Goal: Task Accomplishment & Management: Manage account settings

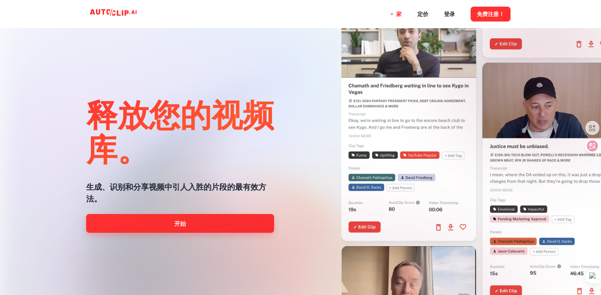
click at [188, 222] on link "开始" at bounding box center [180, 223] width 188 height 19
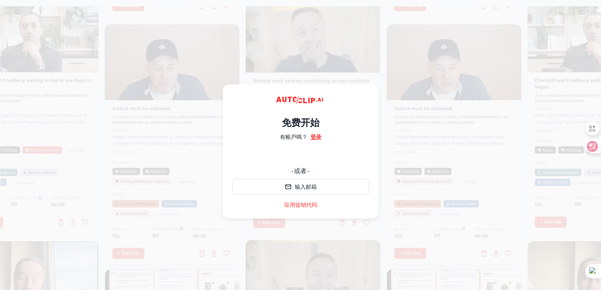
click at [319, 136] on font "登录" at bounding box center [316, 137] width 11 height 6
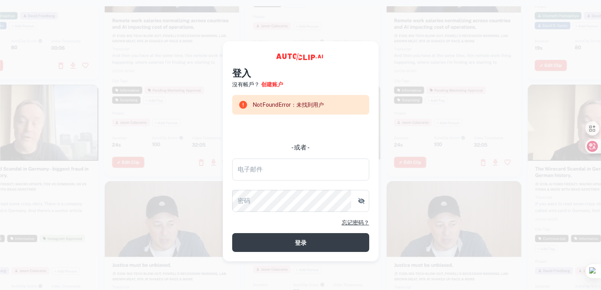
click at [361, 221] on font "忘记密码？" at bounding box center [355, 222] width 27 height 6
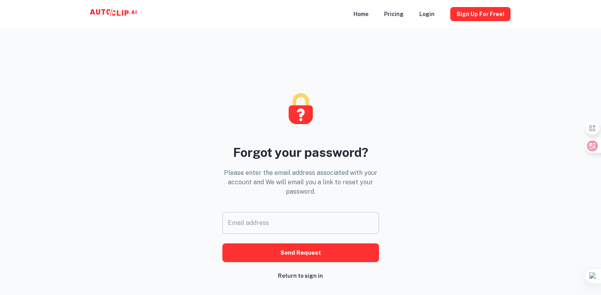
click at [256, 227] on input "Email address" at bounding box center [301, 223] width 157 height 22
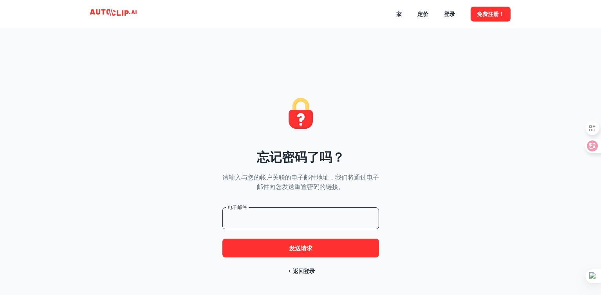
type input "[EMAIL_ADDRESS][DOMAIN_NAME]"
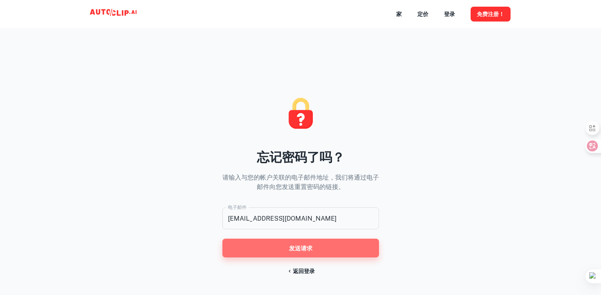
click at [300, 245] on font "发送请求" at bounding box center [301, 248] width 24 height 7
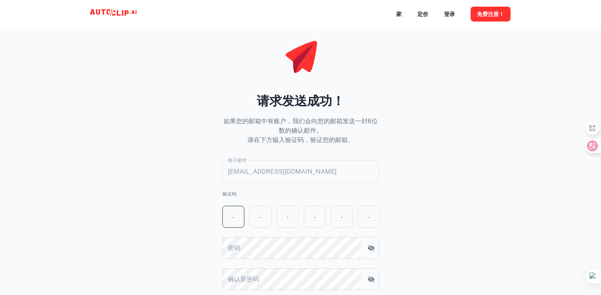
scroll to position [118, 0]
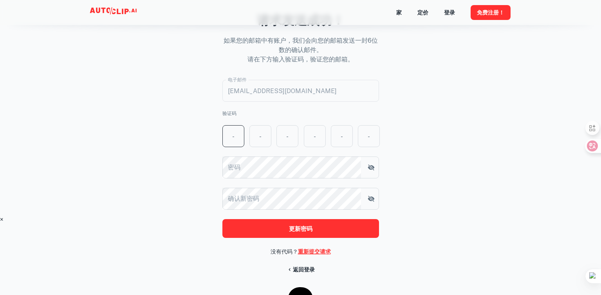
click at [325, 251] on font "重新提交请求" at bounding box center [314, 252] width 33 height 6
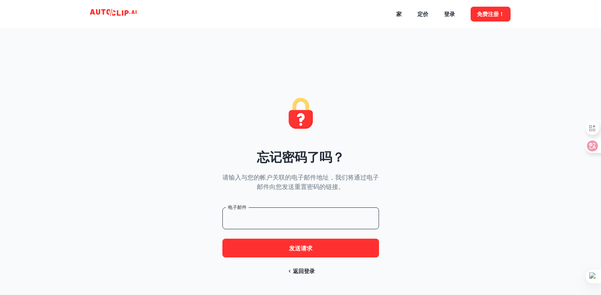
click at [281, 221] on input "电子邮件" at bounding box center [301, 219] width 157 height 22
type input "[EMAIL_ADDRESS][DOMAIN_NAME]"
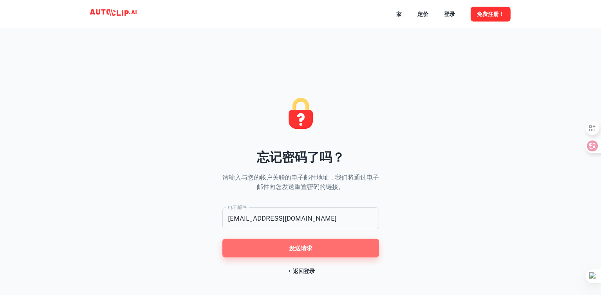
click at [315, 245] on button "发送请求" at bounding box center [301, 248] width 157 height 19
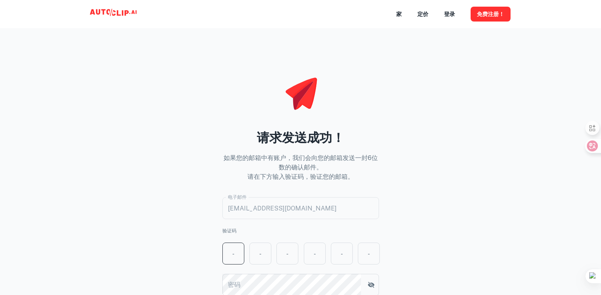
scroll to position [118, 0]
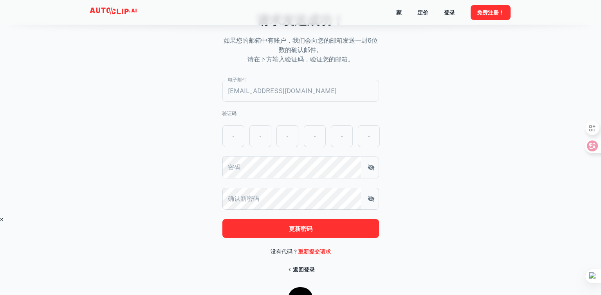
click at [324, 252] on font "重新提交请求" at bounding box center [314, 252] width 33 height 6
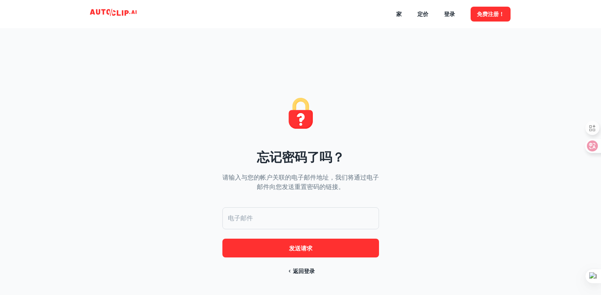
scroll to position [38, 0]
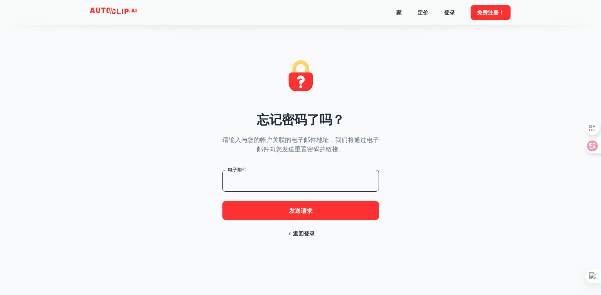
click at [287, 181] on input "电子邮件" at bounding box center [301, 181] width 157 height 22
type input "[EMAIL_ADDRESS][DOMAIN_NAME]"
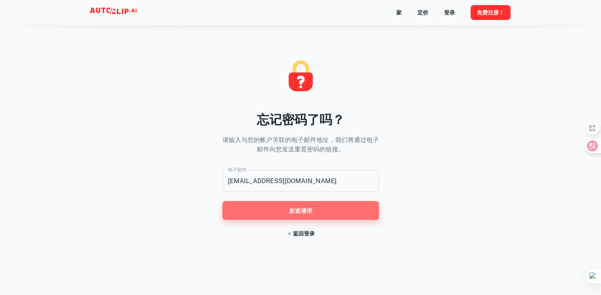
click at [328, 212] on button "发送请求" at bounding box center [301, 210] width 157 height 19
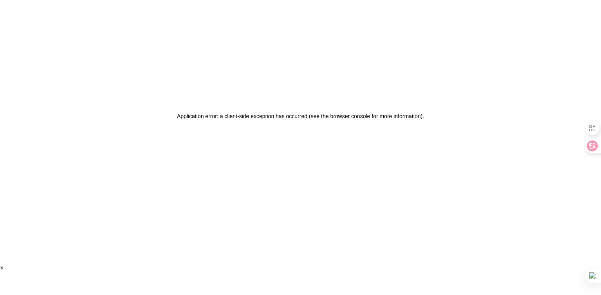
scroll to position [0, 0]
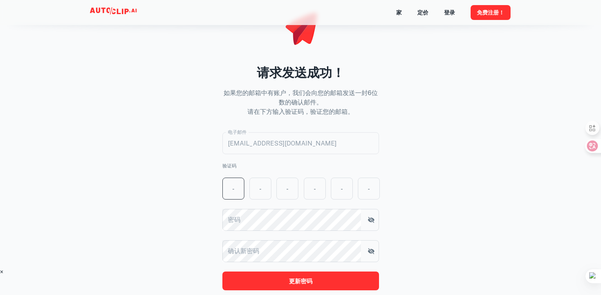
scroll to position [78, 0]
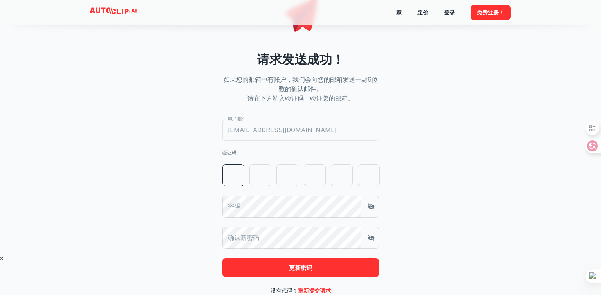
click at [110, 10] on icon at bounding box center [114, 13] width 78 height 16
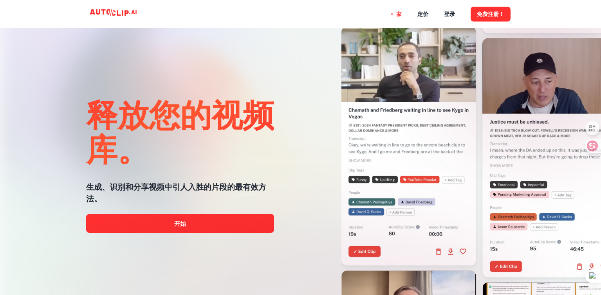
click at [218, 227] on div at bounding box center [300, 295] width 481 height 157
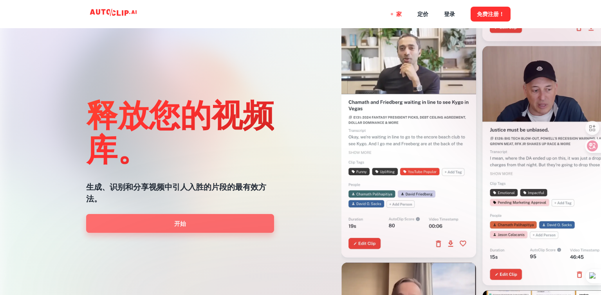
click at [183, 224] on font "开始" at bounding box center [180, 224] width 12 height 7
